Goal: Information Seeking & Learning: Learn about a topic

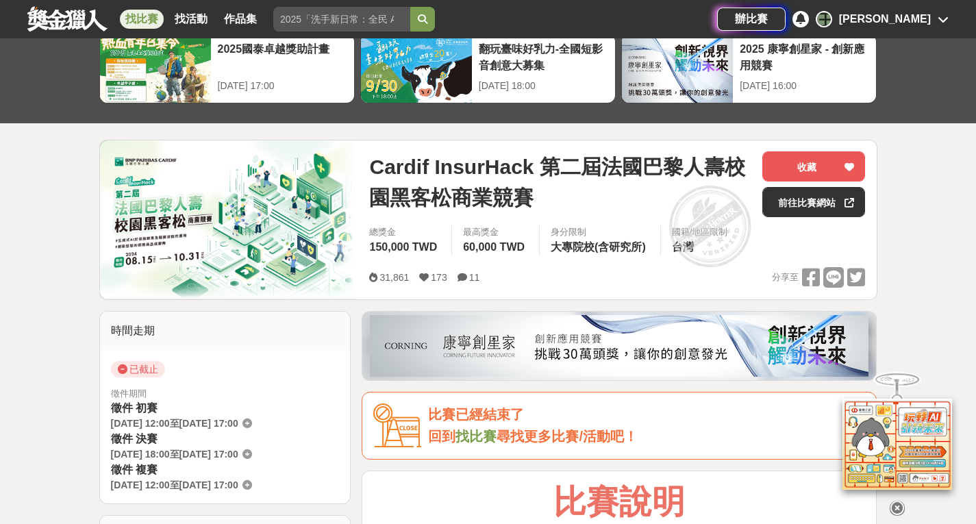
scroll to position [68, 0]
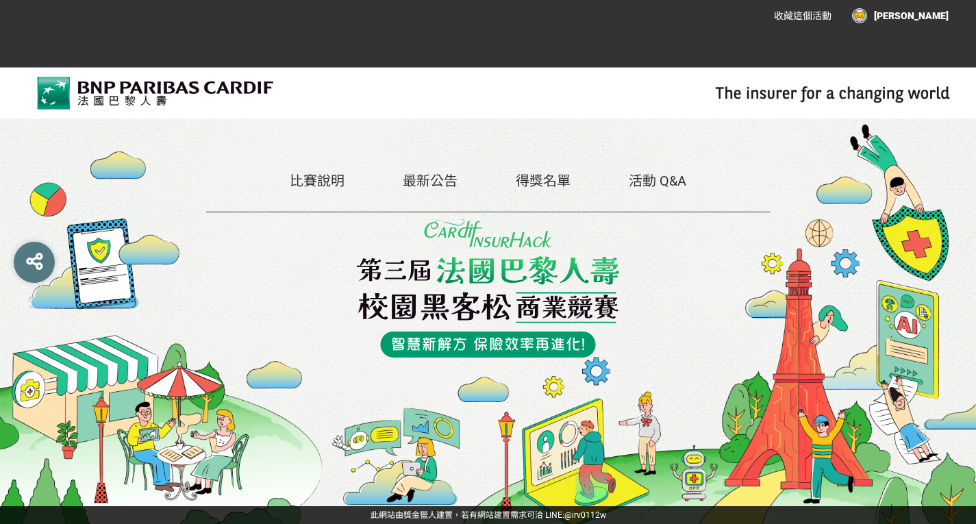
click at [319, 182] on link "比賽說明" at bounding box center [317, 181] width 55 height 16
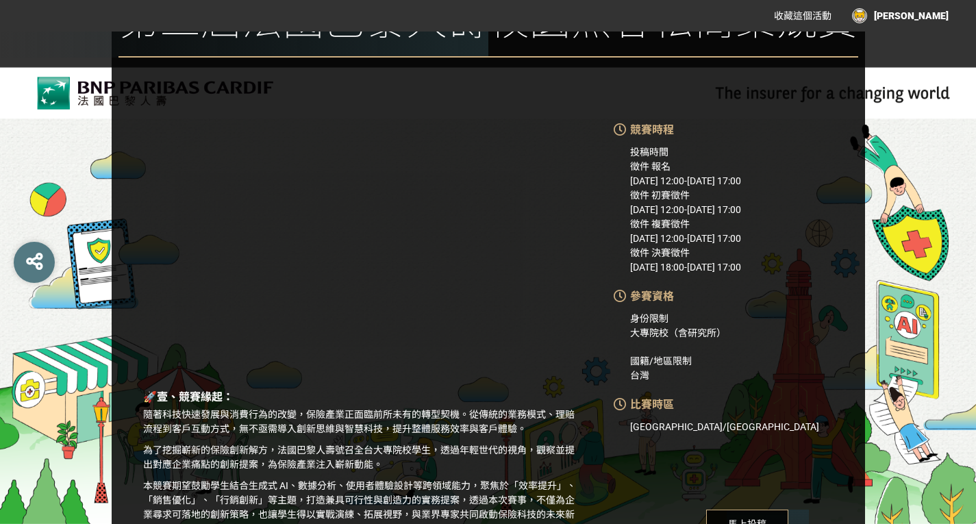
scroll to position [205, 0]
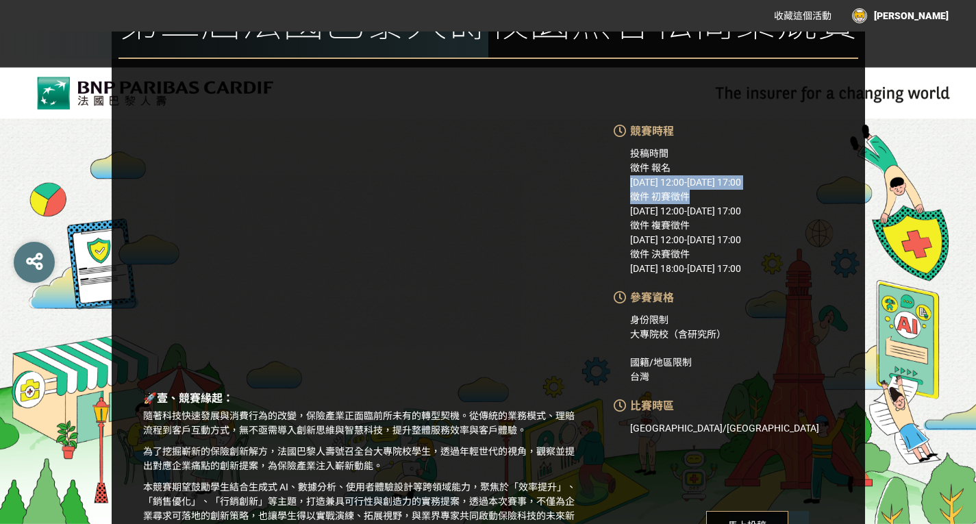
drag, startPoint x: 624, startPoint y: 188, endPoint x: 792, endPoint y: 201, distance: 169.0
click at [792, 201] on div "競賽時程 投稿時間 徵件 報名 [DATE] 12:00 - [DATE] 17:00 徵件 初賽徵件 [DATE] 12:00 - [DATE] 17:00…" at bounding box center [739, 199] width 251 height 153
click at [792, 201] on div "徵件 初賽徵件 [DATE] 12:00 - [DATE] 17:00" at bounding box center [747, 204] width 235 height 29
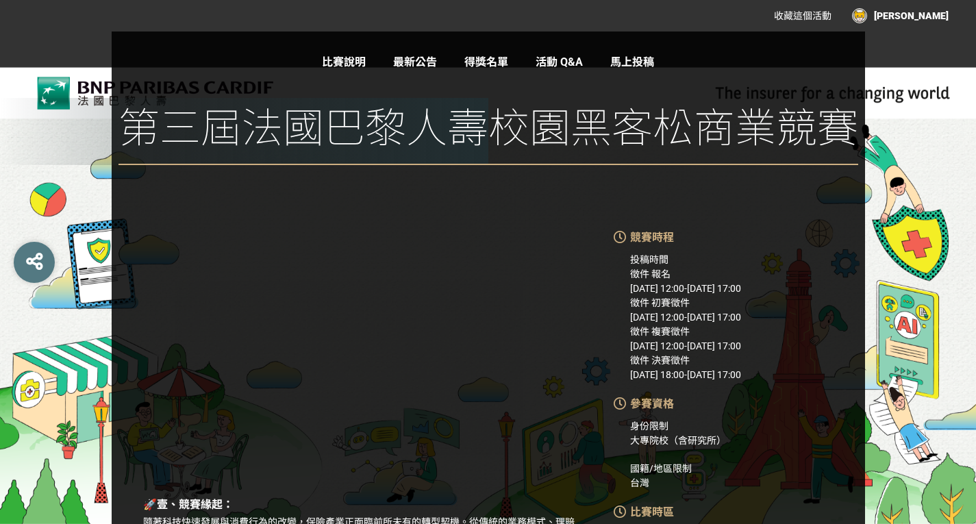
scroll to position [0, 0]
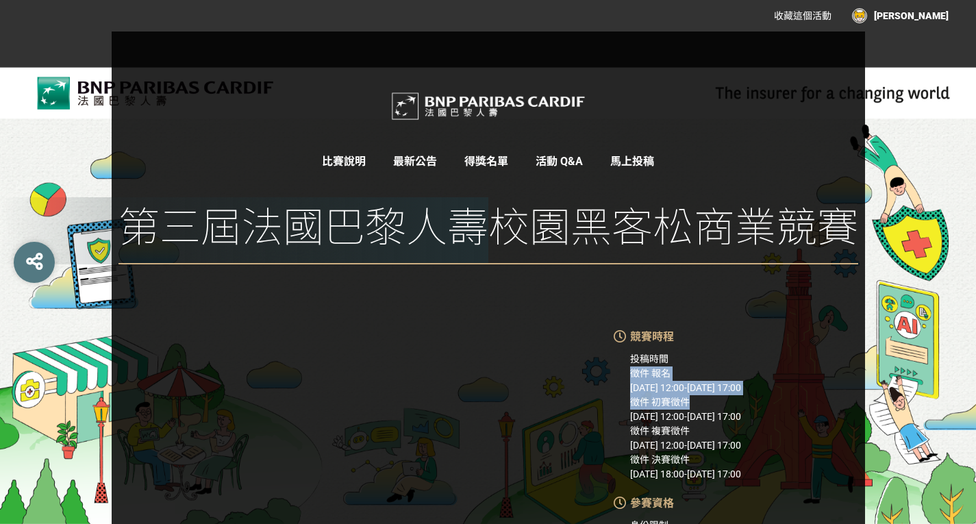
drag, startPoint x: 629, startPoint y: 373, endPoint x: 727, endPoint y: 401, distance: 101.7
click at [727, 401] on div "投稿時間 徵件 報名 [DATE] 12:00 - [DATE] 17:00 徵件 初賽徵件 [DATE] 12:00 - [DATE] 17:00 徵件 複…" at bounding box center [747, 416] width 235 height 129
click at [727, 401] on div "徵件 初賽徵件 [DATE] 12:00 - [DATE] 17:00" at bounding box center [747, 409] width 235 height 29
drag, startPoint x: 621, startPoint y: 401, endPoint x: 813, endPoint y: 412, distance: 192.0
click at [813, 412] on div "競賽時程 投稿時間 徵件 報名 [DATE] 12:00 - [DATE] 17:00 徵件 初賽徵件 [DATE] 12:00 - [DATE] 17:00…" at bounding box center [739, 405] width 251 height 153
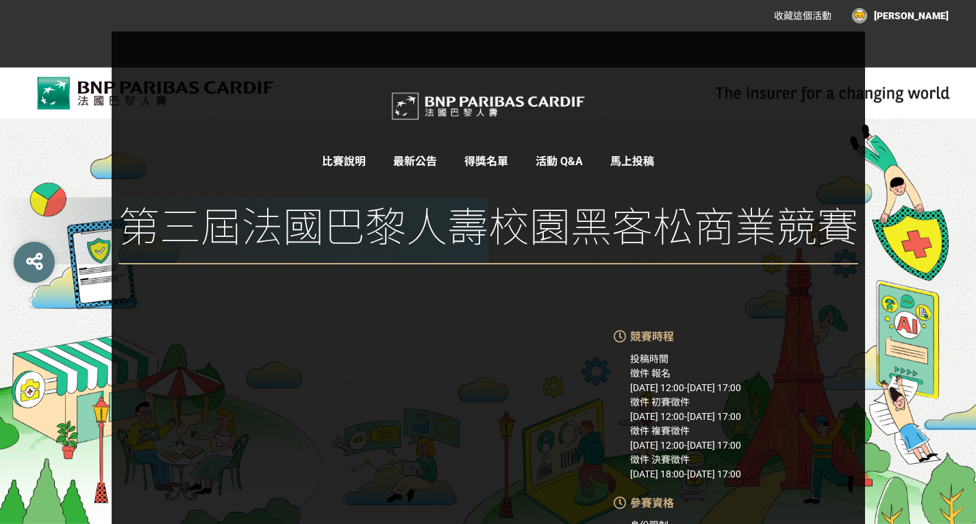
copy div "徵件 初賽徵件 [DATE] 12:00 - [DATE] 17:00"
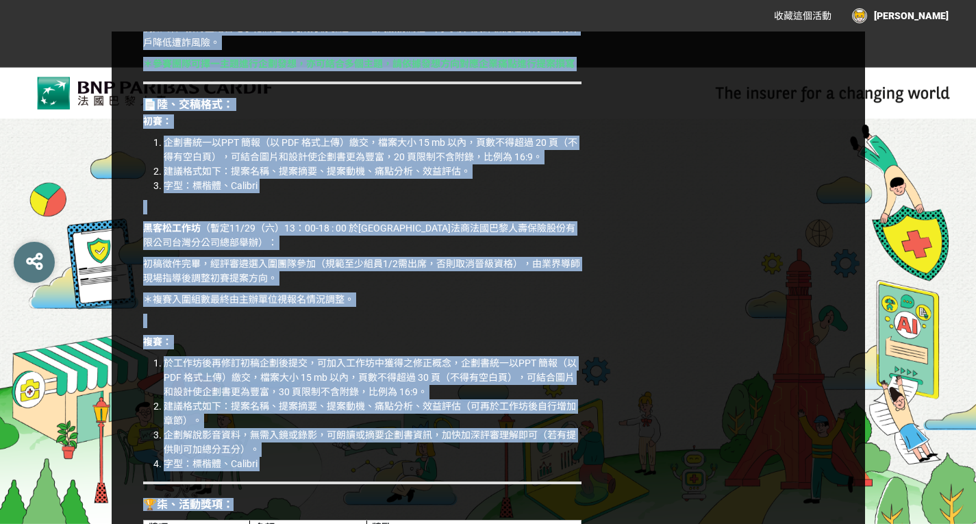
scroll to position [1954, 0]
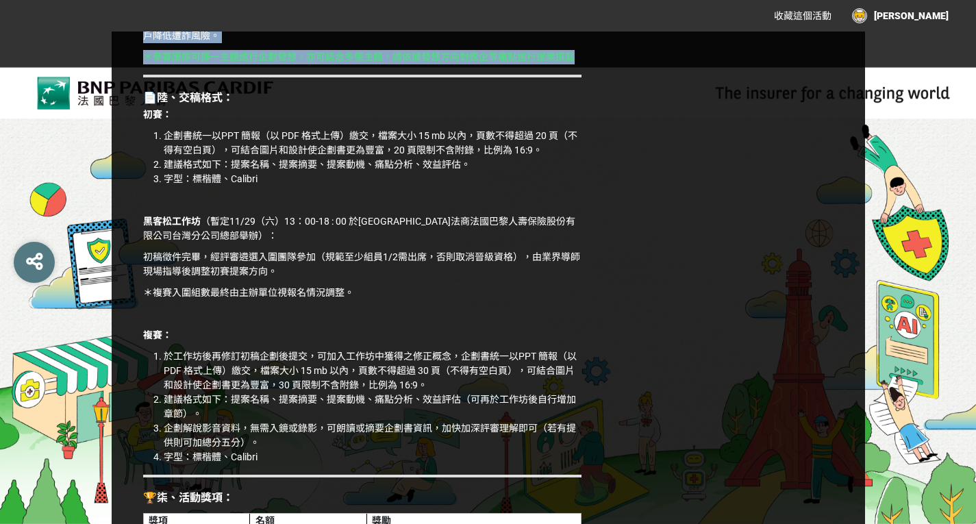
drag, startPoint x: 143, startPoint y: 196, endPoint x: 587, endPoint y: 70, distance: 461.3
copy div "lor：ipsumdolorsit ametconsecteturadi，elitseddoeiusmo。tempori、utlabo、etdolorema，…"
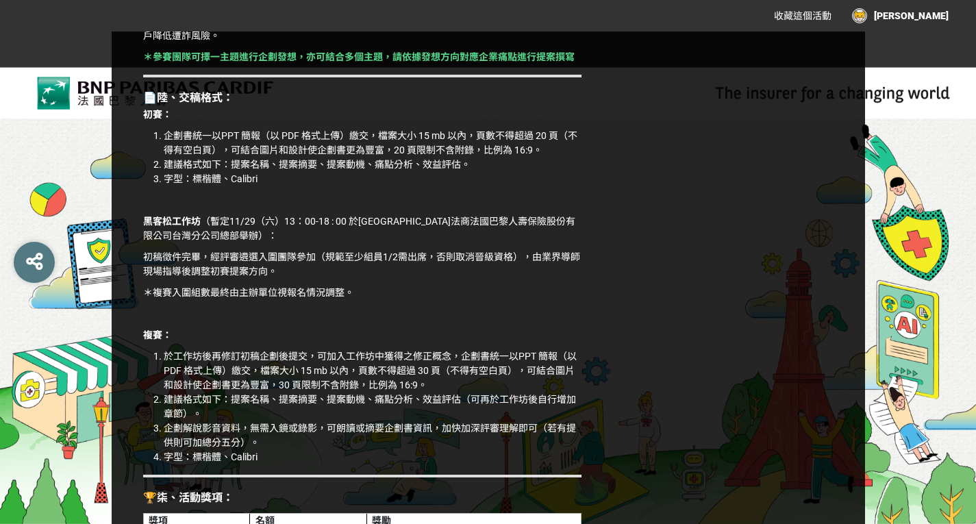
click at [316, 300] on p "＊複賽入圍組數最終由主辦單位視報名情況調整。" at bounding box center [362, 293] width 438 height 14
drag, startPoint x: 140, startPoint y: 109, endPoint x: 226, endPoint y: 141, distance: 91.4
click at [224, 122] on p "初賽：" at bounding box center [362, 115] width 438 height 14
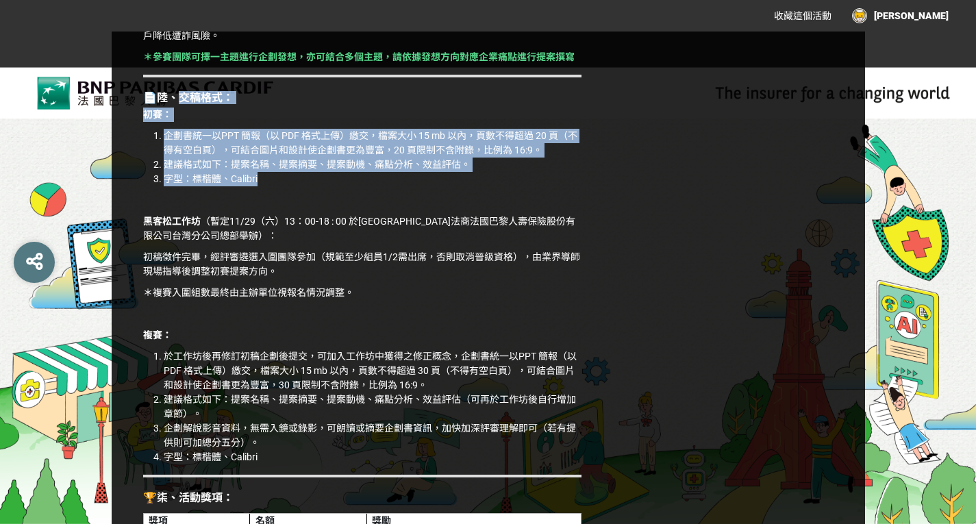
drag, startPoint x: 180, startPoint y: 105, endPoint x: 329, endPoint y: 196, distance: 173.9
copy div "稿格式： 初賽： 企劃書統一以PPT 簡報（以 PDF 格式上傳）繳交，檔案大小 15 mb 以內，頁數不得超過 20 頁（不得有空白頁），可結合圖片和設計使…"
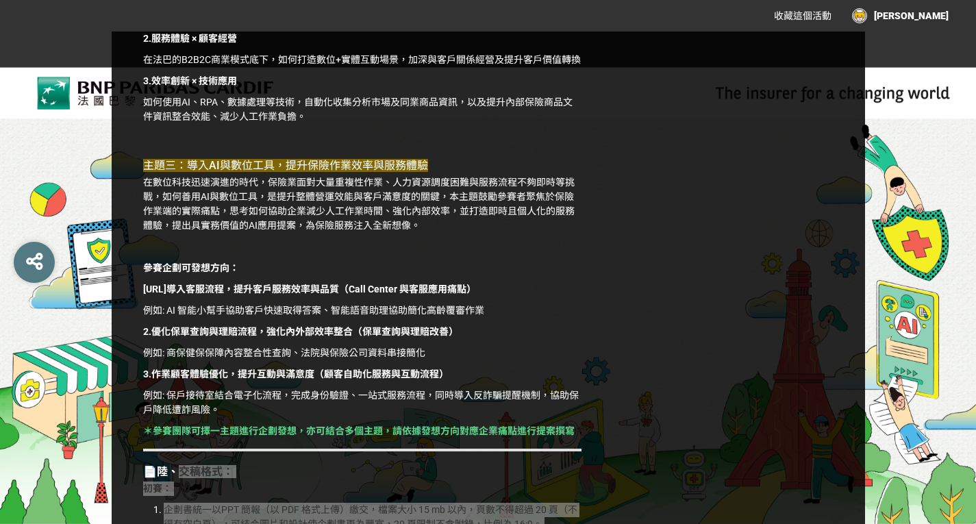
scroll to position [1849, 0]
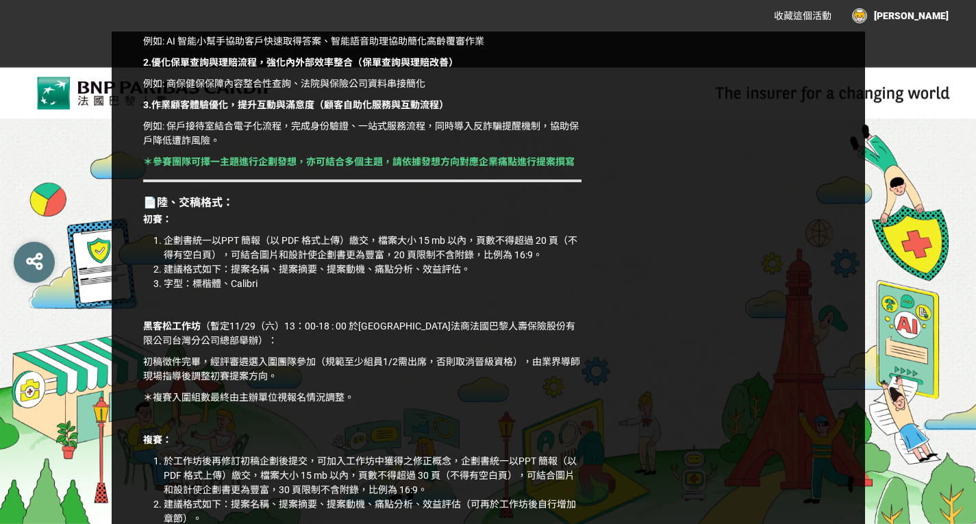
click at [470, 344] on p "黑客松工作坊 （暫定11/29（六）13：00-18 : 00 於[GEOGRAPHIC_DATA]法商法國巴黎人壽保險股份有限公司台灣分公司總部舉辦）：" at bounding box center [362, 333] width 438 height 29
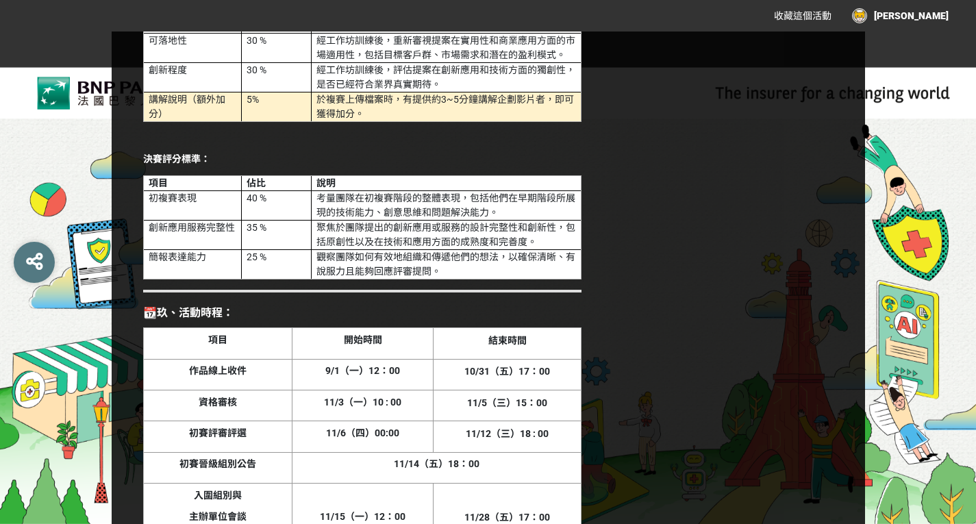
scroll to position [3287, 0]
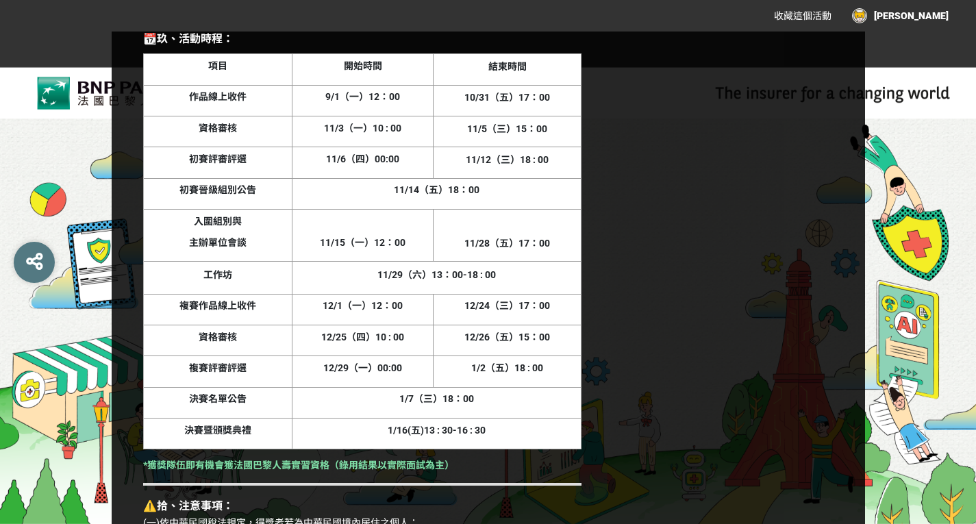
drag, startPoint x: 270, startPoint y: 129, endPoint x: 605, endPoint y: 322, distance: 386.0
drag, startPoint x: 605, startPoint y: 322, endPoint x: 516, endPoint y: 313, distance: 89.5
click at [516, 313] on th "12/24（三）17：00" at bounding box center [507, 309] width 148 height 31
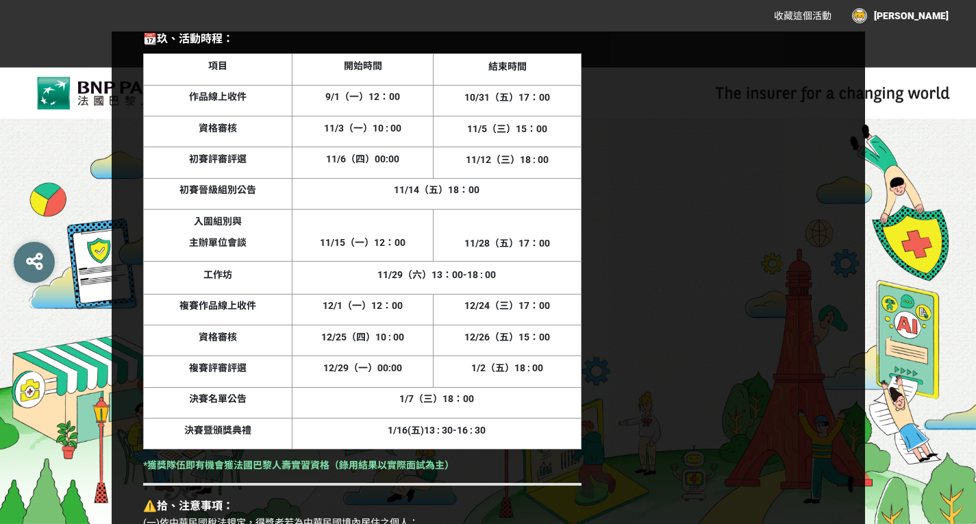
click at [542, 356] on th "12/26（五）15：00" at bounding box center [507, 340] width 148 height 31
drag, startPoint x: 555, startPoint y: 457, endPoint x: 501, endPoint y: 462, distance: 54.3
click at [501, 449] on td "1/16(五)13 : 30-16 : 30" at bounding box center [436, 433] width 289 height 31
drag, startPoint x: 501, startPoint y: 462, endPoint x: 745, endPoint y: 394, distance: 253.9
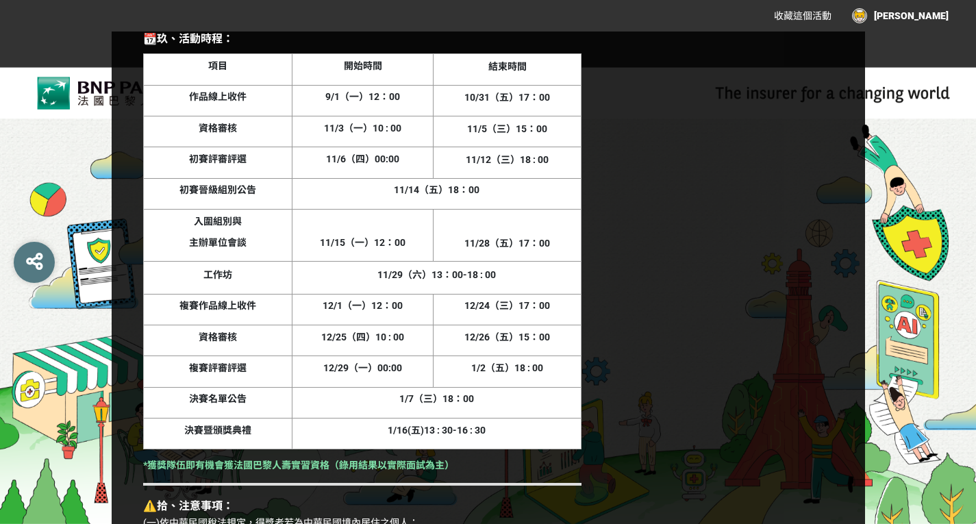
click at [516, 387] on td "1/2（五）18 : 00" at bounding box center [507, 371] width 148 height 31
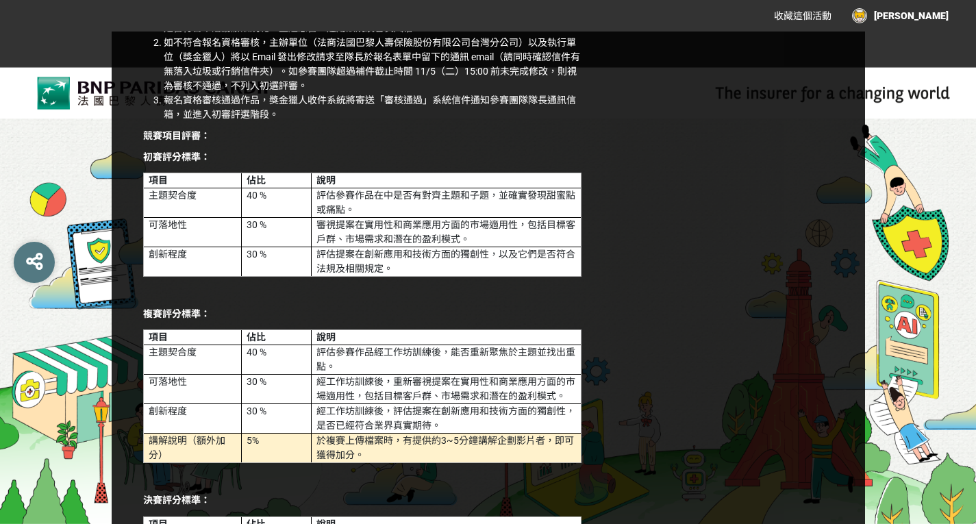
scroll to position [2712, 0]
